Goal: Task Accomplishment & Management: Manage account settings

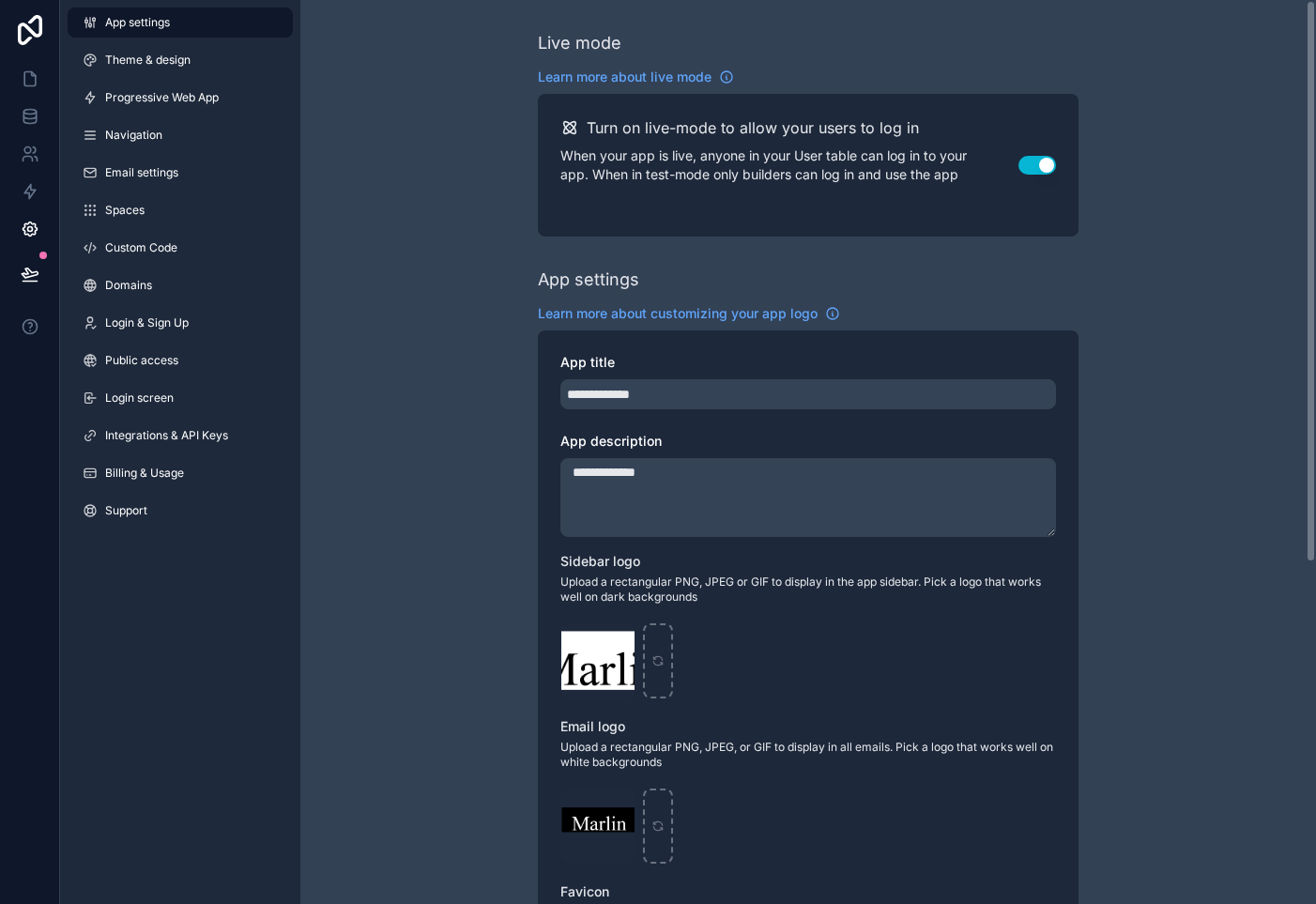
click at [351, 158] on div "**********" at bounding box center [808, 726] width 1015 height 1453
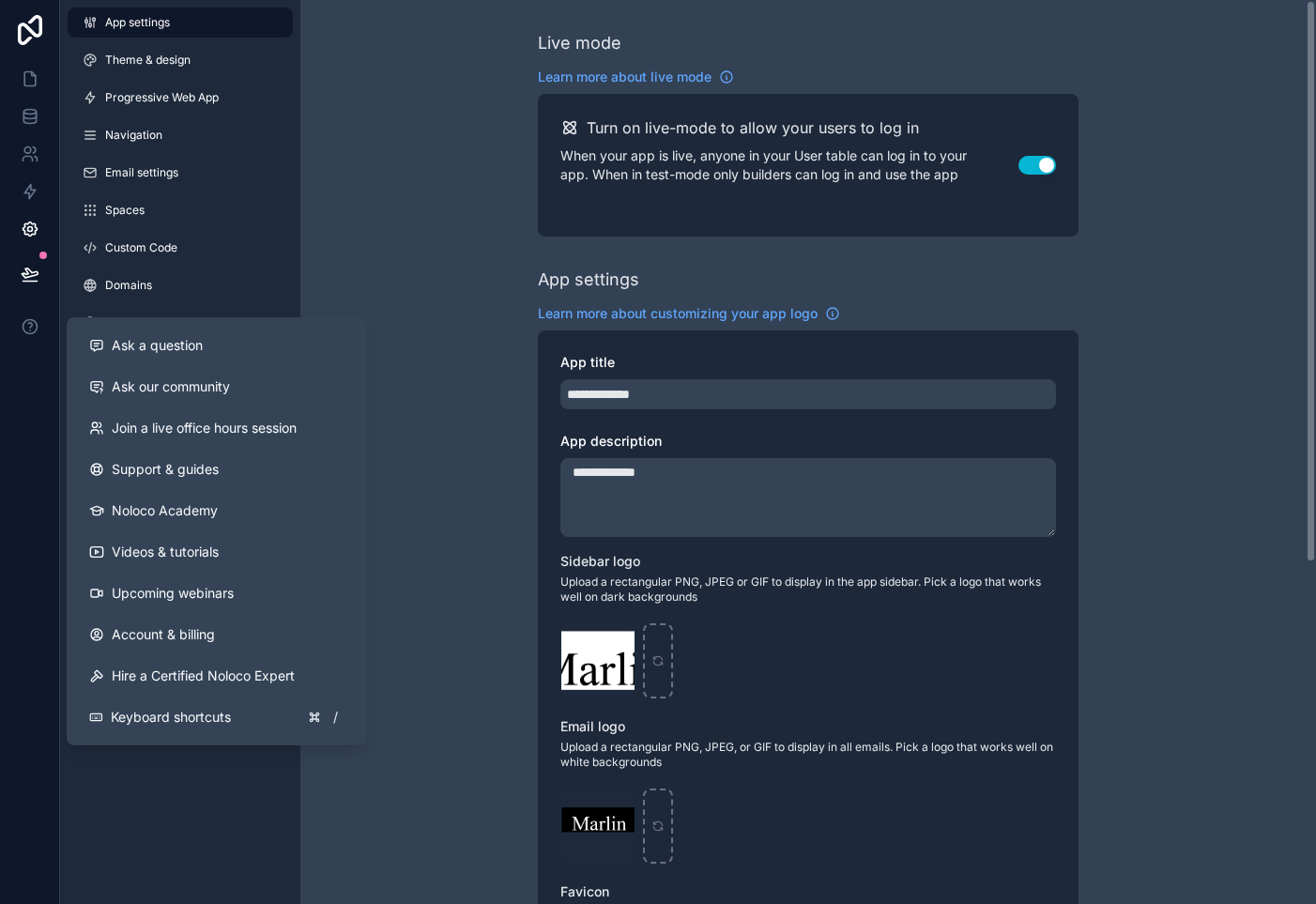
click at [451, 159] on div "**********" at bounding box center [808, 726] width 1015 height 1453
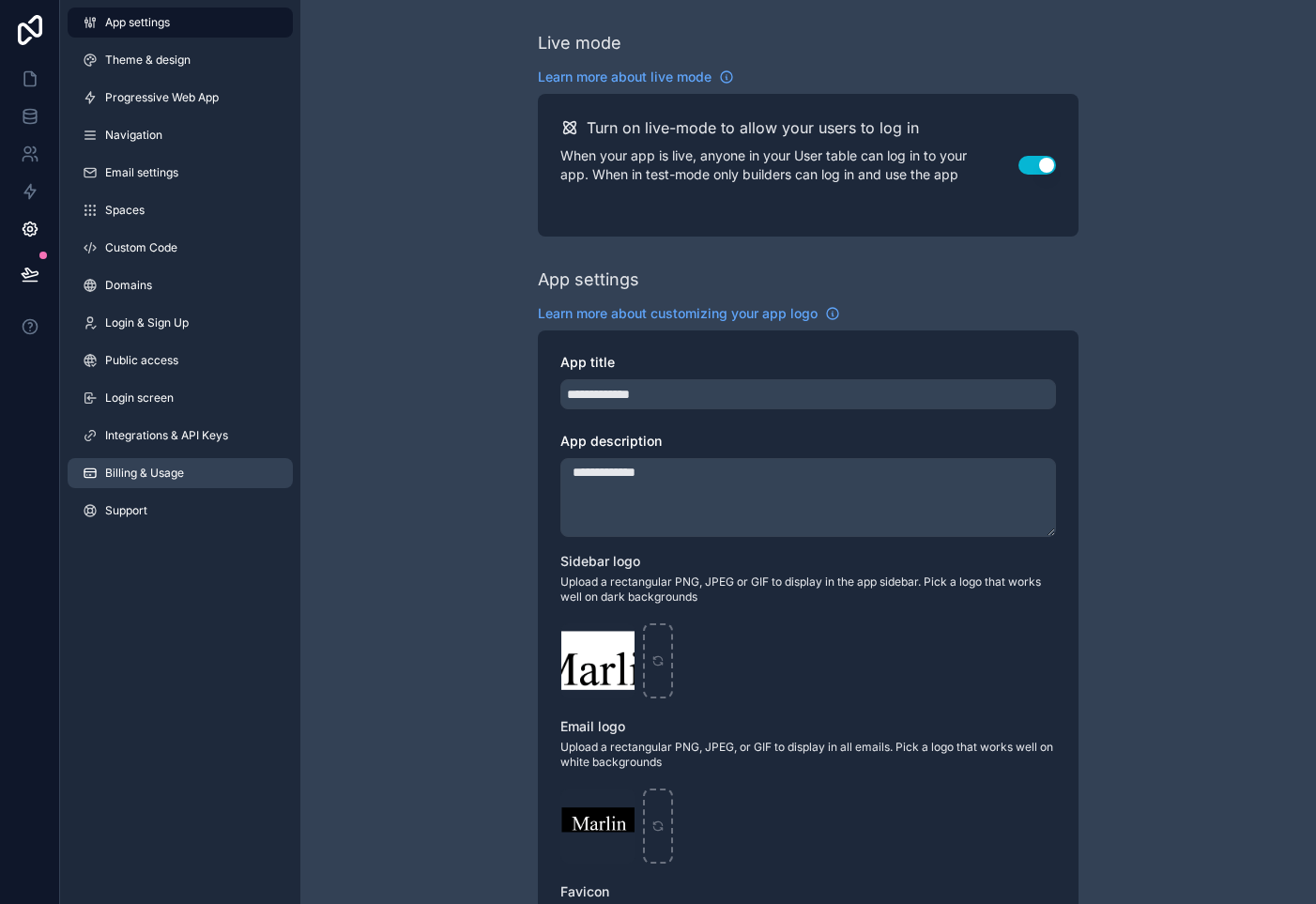
click at [195, 467] on link "Billing & Usage" at bounding box center [181, 473] width 226 height 30
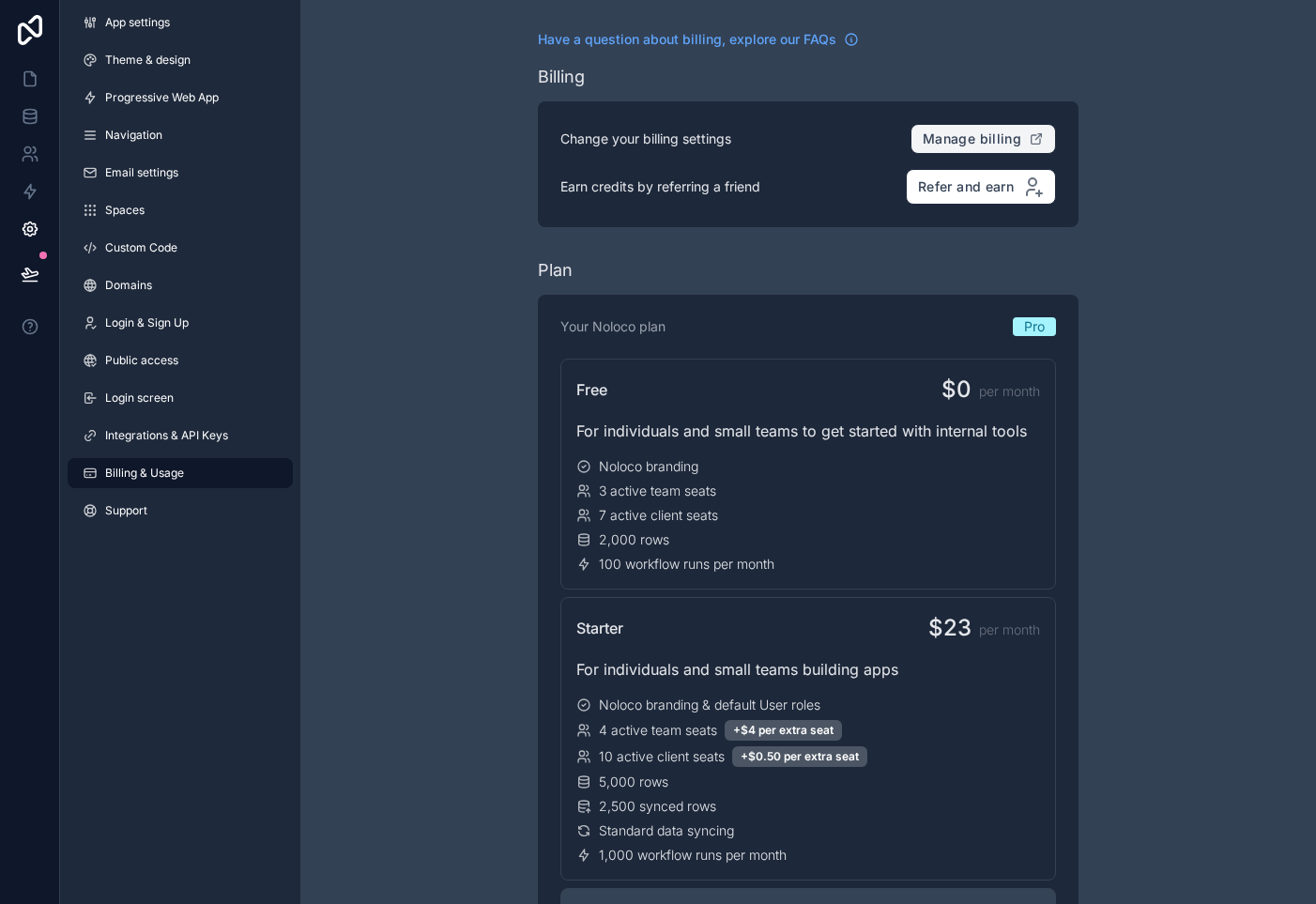
click at [964, 132] on span "Manage billing" at bounding box center [972, 139] width 99 height 17
